Goal: Task Accomplishment & Management: Use online tool/utility

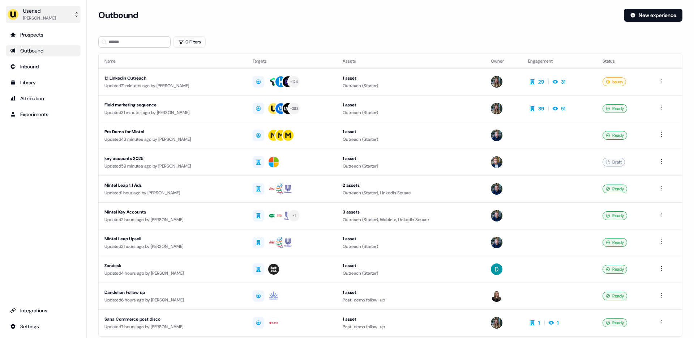
click at [52, 20] on div "[PERSON_NAME]" at bounding box center [39, 17] width 33 height 7
click at [46, 29] on div "Impersonate (Admin)" at bounding box center [43, 33] width 69 height 13
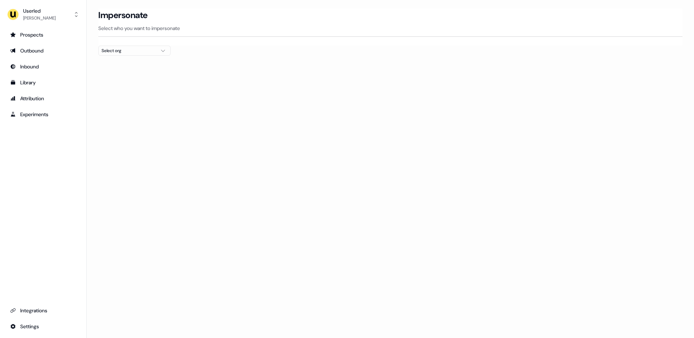
click at [144, 53] on div "Select org" at bounding box center [129, 50] width 54 height 7
type input "*****"
click at [120, 76] on div "Canva" at bounding box center [135, 77] width 72 height 12
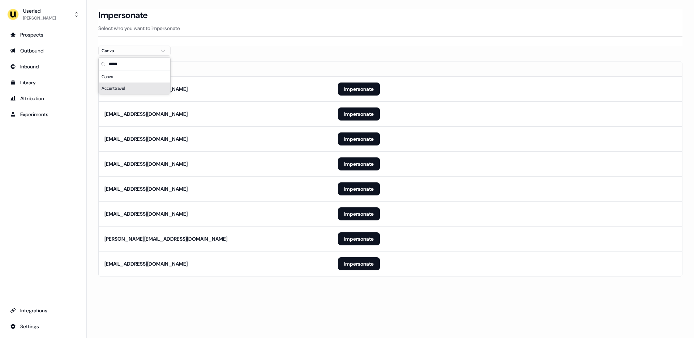
click at [93, 123] on section "Loading... Impersonate Select who you want to impersonate Canva Email kullan@ca…" at bounding box center [390, 153] width 607 height 288
click at [351, 115] on button "Impersonate" at bounding box center [359, 113] width 42 height 13
